Goal: Task Accomplishment & Management: Manage account settings

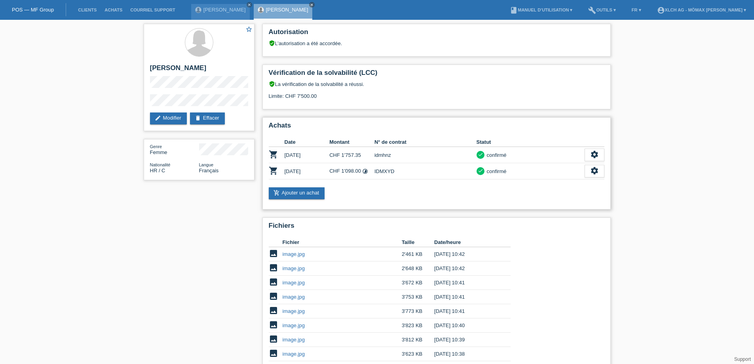
drag, startPoint x: 341, startPoint y: 172, endPoint x: 351, endPoint y: 169, distance: 11.0
click at [348, 169] on td "CHF 1'098.00 timelapse" at bounding box center [351, 171] width 45 height 16
drag, startPoint x: 375, startPoint y: 173, endPoint x: 389, endPoint y: 173, distance: 13.9
click at [382, 173] on td "IDMXYD" at bounding box center [425, 171] width 102 height 16
drag, startPoint x: 487, startPoint y: 170, endPoint x: 497, endPoint y: 170, distance: 9.9
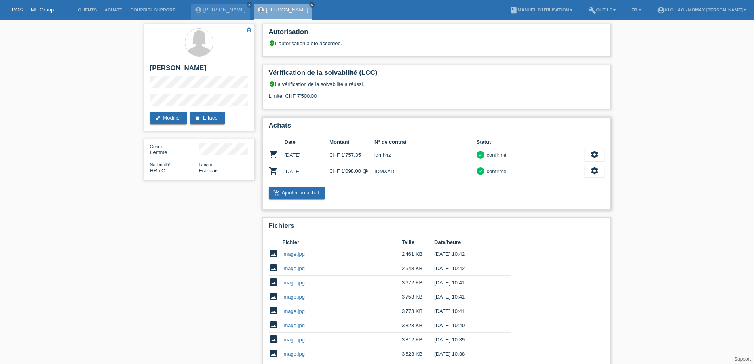
click at [495, 170] on div "confirmé" at bounding box center [495, 171] width 22 height 8
click at [500, 173] on div "confirmé" at bounding box center [495, 171] width 22 height 8
drag, startPoint x: 337, startPoint y: 171, endPoint x: 356, endPoint y: 171, distance: 19.0
click at [356, 171] on td "CHF 1'098.00 timelapse" at bounding box center [351, 171] width 45 height 16
click at [413, 194] on div "add_shopping_cart Ajouter un achat" at bounding box center [437, 193] width 336 height 12
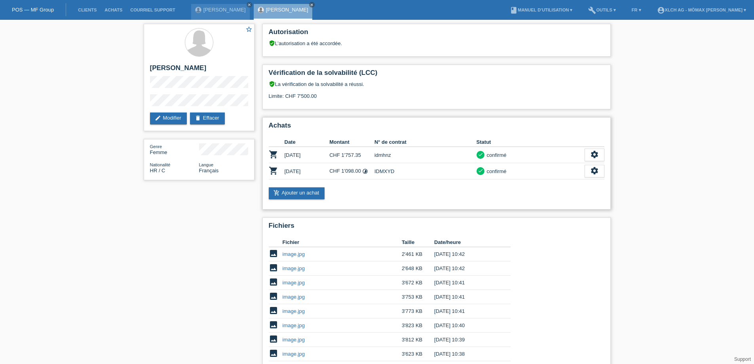
click at [364, 170] on icon "timelapse" at bounding box center [365, 171] width 6 height 6
click at [250, 28] on icon "star" at bounding box center [248, 29] width 7 height 7
click at [299, 30] on h2 "Autorisation" at bounding box center [437, 34] width 336 height 12
click at [286, 46] on div "verified_user L’autorisation a été accordée." at bounding box center [437, 43] width 336 height 6
drag, startPoint x: 299, startPoint y: 43, endPoint x: 351, endPoint y: 43, distance: 51.8
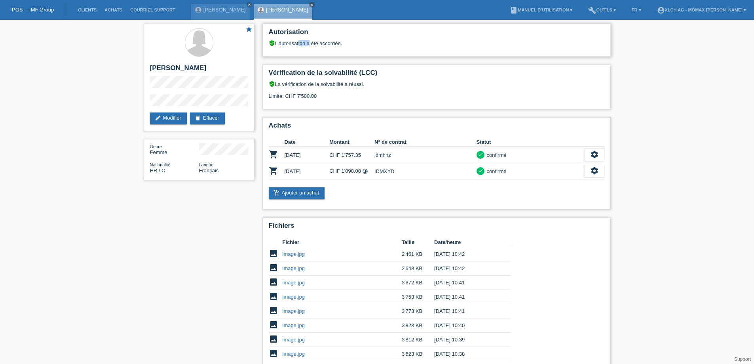
click at [333, 43] on div "verified_user L’autorisation a été accordée." at bounding box center [437, 43] width 336 height 6
click at [293, 47] on div "Autorisation verified_user L’autorisation a été accordée." at bounding box center [436, 40] width 348 height 33
drag, startPoint x: 270, startPoint y: 40, endPoint x: 336, endPoint y: 40, distance: 66.1
click at [335, 40] on div "verified_user L’autorisation a été accordée." at bounding box center [437, 43] width 336 height 6
click at [325, 40] on div "verified_user L’autorisation a été accordée." at bounding box center [437, 43] width 336 height 6
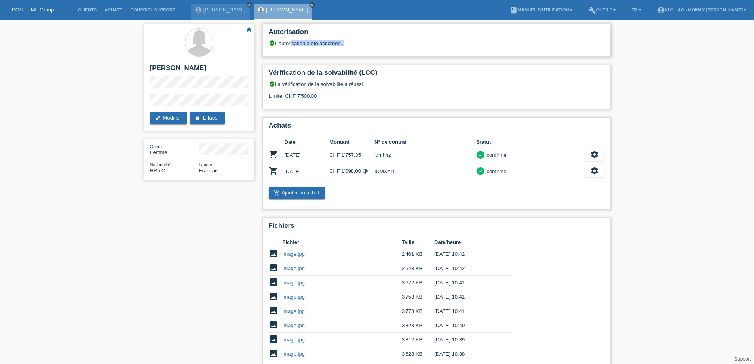
drag, startPoint x: 290, startPoint y: 43, endPoint x: 334, endPoint y: 47, distance: 44.5
click at [334, 47] on div "Autorisation verified_user L’autorisation a été accordée." at bounding box center [436, 40] width 348 height 33
